Goal: Find specific page/section: Find specific page/section

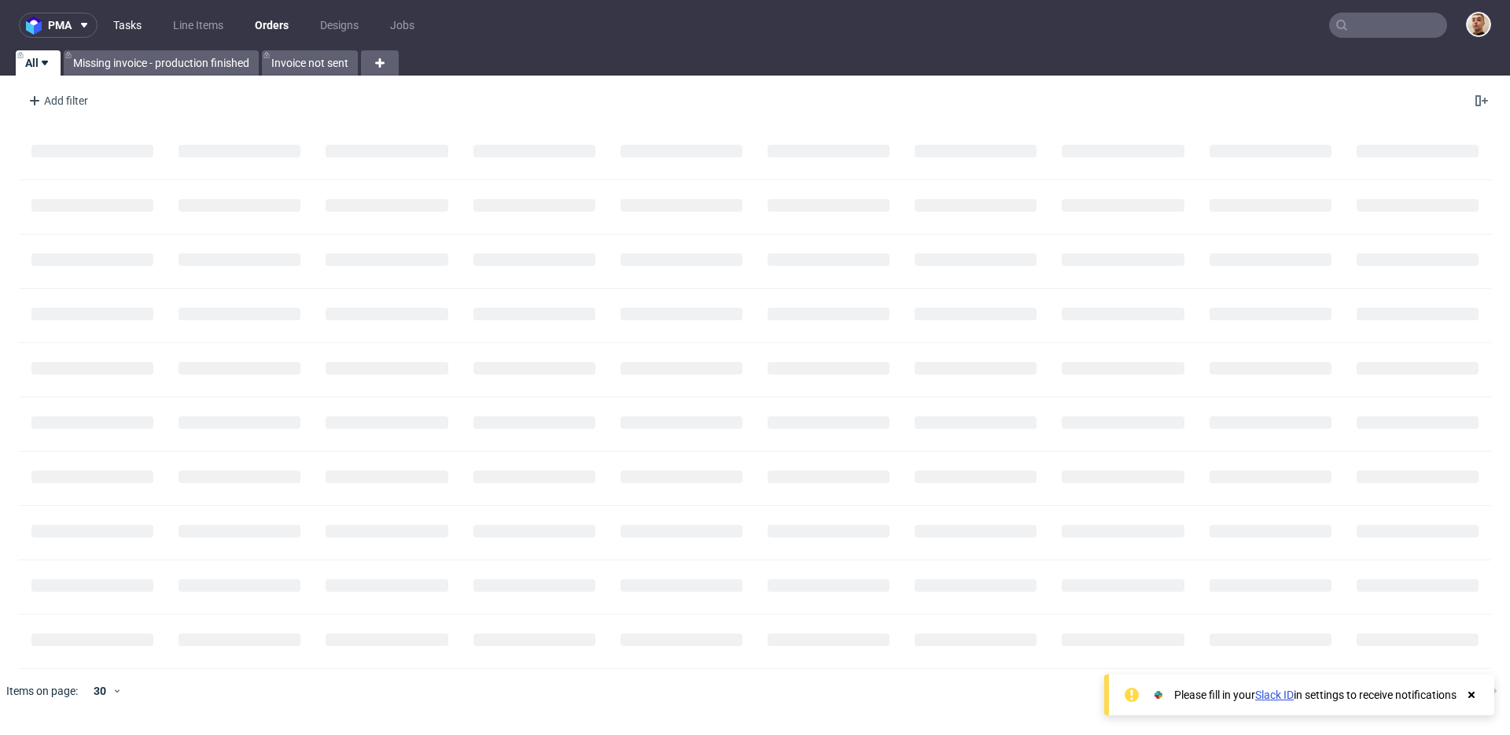
click at [115, 22] on link "Tasks" at bounding box center [127, 25] width 47 height 25
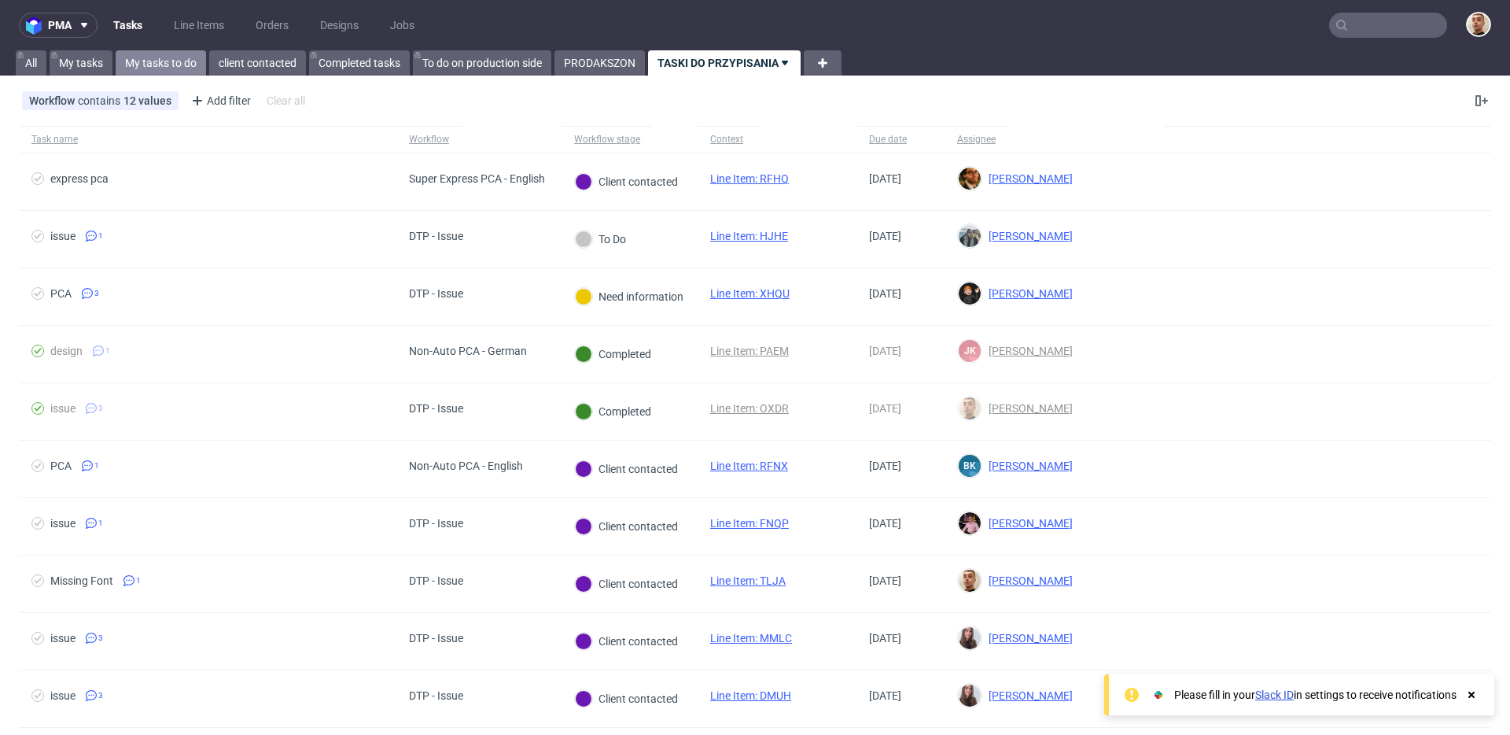
click at [148, 59] on link "My tasks to do" at bounding box center [161, 62] width 90 height 25
